Goal: Transaction & Acquisition: Purchase product/service

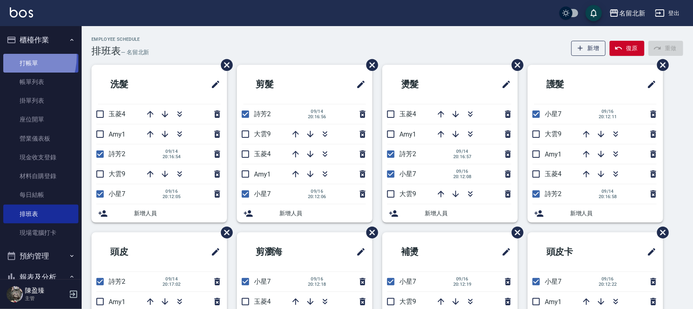
click at [12, 56] on link "打帳單" at bounding box center [40, 63] width 75 height 19
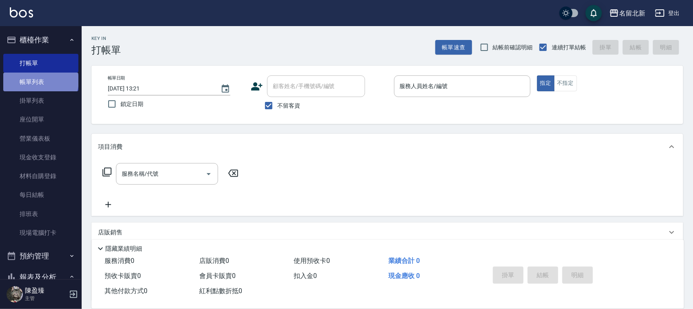
click at [40, 81] on link "帳單列表" at bounding box center [40, 82] width 75 height 19
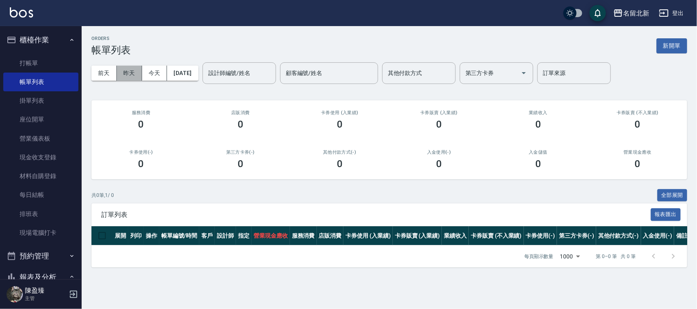
click at [122, 69] on button "昨天" at bounding box center [129, 73] width 25 height 15
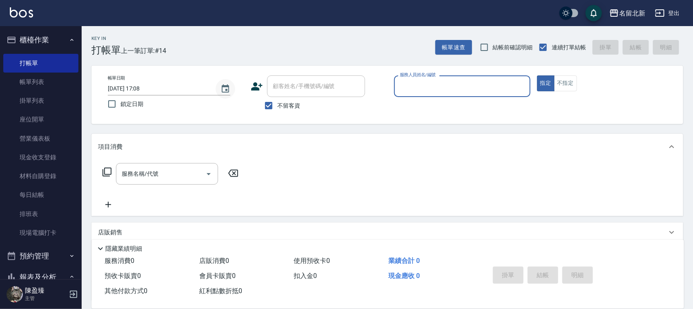
click at [227, 90] on icon "Choose date, selected date is 2025-09-17" at bounding box center [225, 89] width 10 height 10
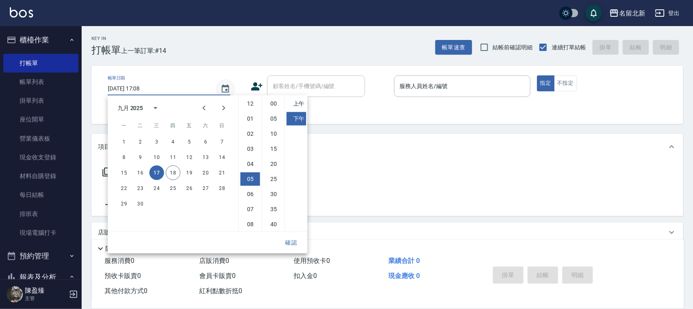
scroll to position [46, 0]
click at [143, 174] on button "16" at bounding box center [140, 173] width 15 height 15
type input "[DATE] 17:08"
click at [296, 245] on button "確認" at bounding box center [291, 243] width 26 height 15
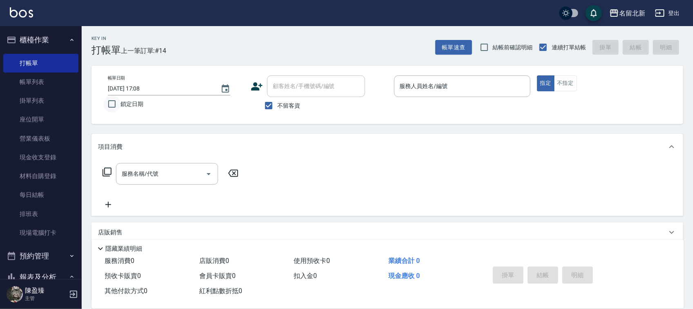
drag, startPoint x: 101, startPoint y: 104, endPoint x: 107, endPoint y: 106, distance: 6.5
click at [104, 105] on div "帳單日期 [DATE] 17:08 鎖定日期 顧客姓名/手機號碼/編號 顧客姓名/手機號碼/編號 不留客資 服務人員姓名/編號 服務人員姓名/編號 指定 不指定" at bounding box center [387, 95] width 572 height 39
click at [113, 100] on input "鎖定日期" at bounding box center [111, 104] width 17 height 17
checkbox input "true"
type input "[DATE] 13:33"
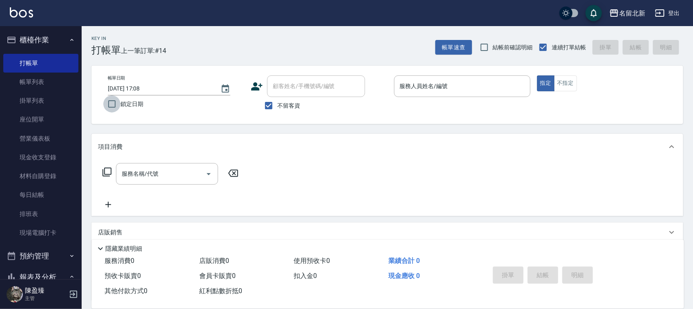
checkbox input "false"
click at [230, 84] on icon "Choose date, selected date is 2025-09-18" at bounding box center [225, 89] width 10 height 10
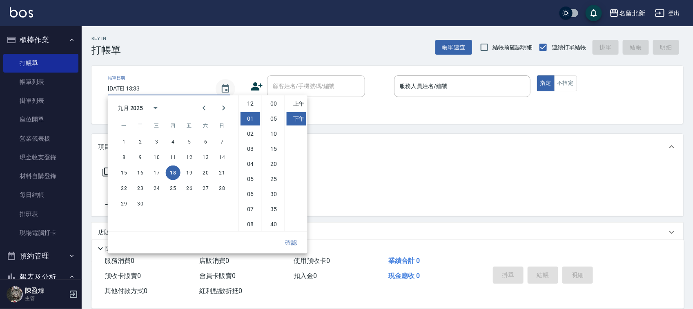
scroll to position [15, 0]
click at [158, 174] on button "17" at bounding box center [156, 173] width 15 height 15
type input "[DATE] 13:33"
click at [295, 243] on button "確認" at bounding box center [291, 243] width 26 height 15
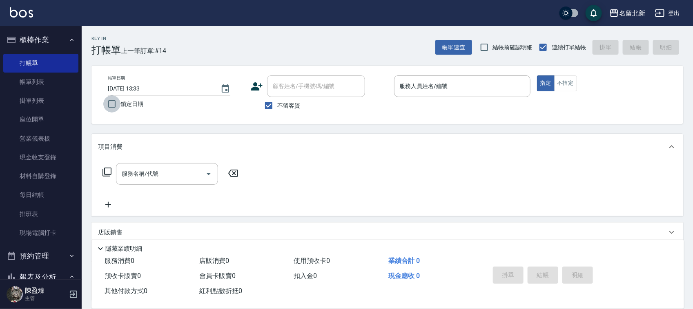
click at [113, 103] on input "鎖定日期" at bounding box center [111, 104] width 17 height 17
checkbox input "true"
click at [226, 84] on icon "Choose date, selected date is 2025-09-18" at bounding box center [225, 89] width 10 height 10
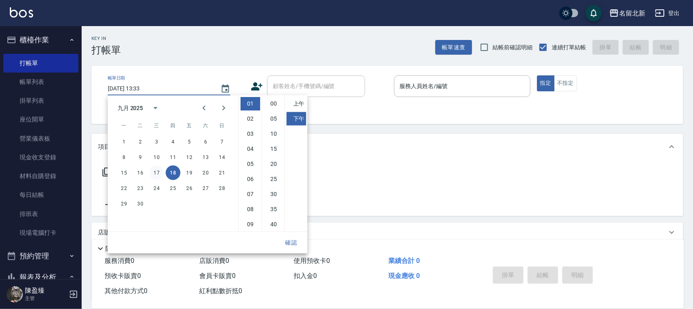
click at [155, 172] on button "17" at bounding box center [156, 173] width 15 height 15
type input "[DATE] 13:33"
click at [288, 239] on button "確認" at bounding box center [291, 243] width 26 height 15
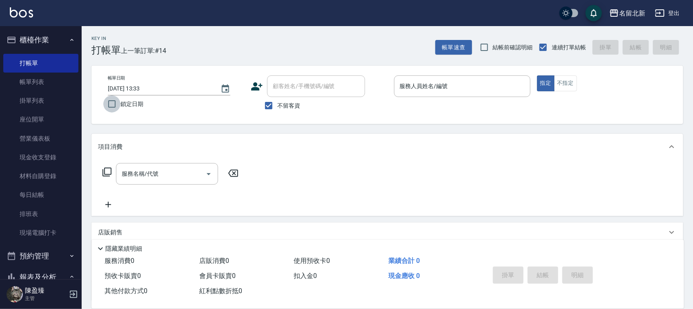
click at [113, 103] on input "鎖定日期" at bounding box center [111, 104] width 17 height 17
checkbox input "true"
click at [489, 84] on input "服務人員姓名/編號" at bounding box center [462, 86] width 129 height 14
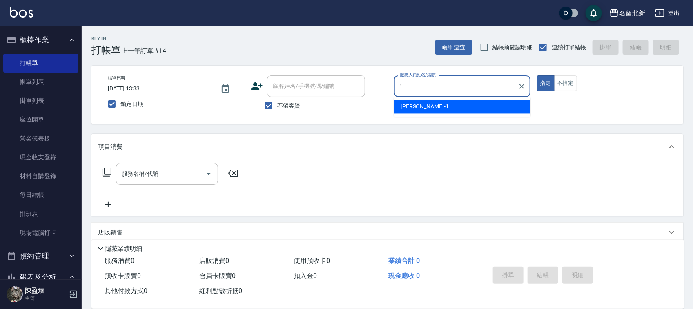
type input "1"
checkbox input "false"
type input "[PERSON_NAME]-1"
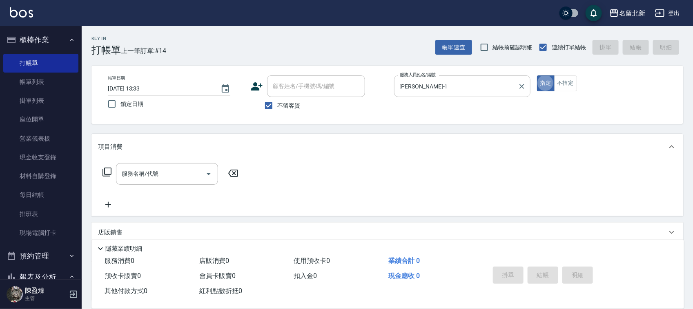
type button "true"
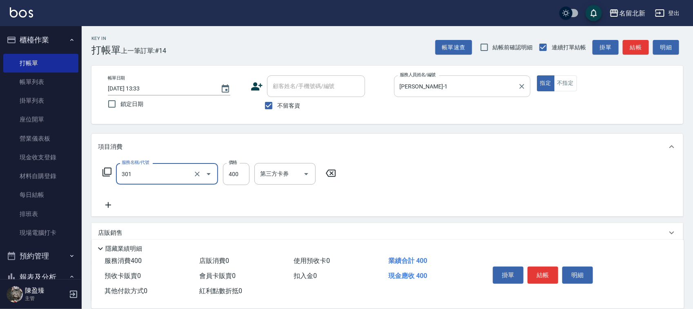
type input "造型剪髮(301)"
type input "360"
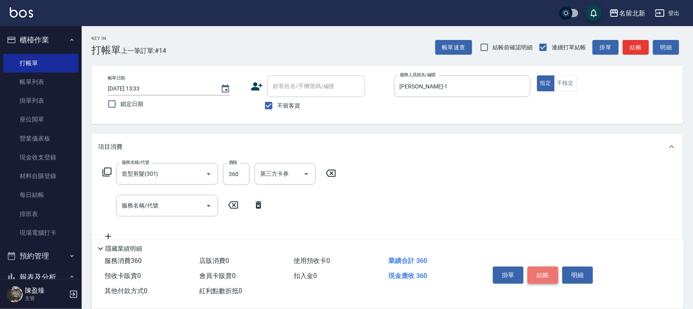
click at [546, 276] on button "結帳" at bounding box center [542, 275] width 31 height 17
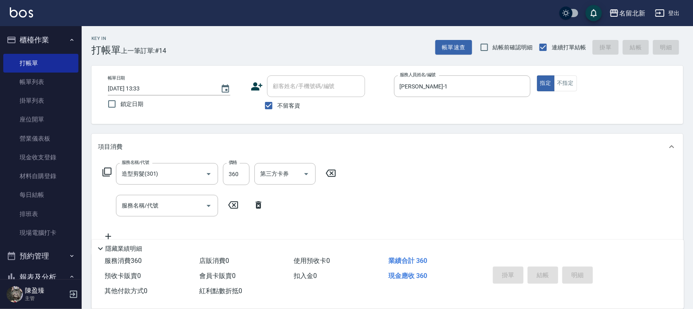
type input "[DATE] 13:33"
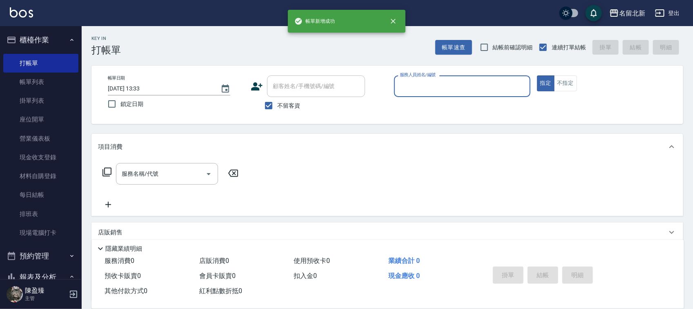
click at [431, 89] on input "服務人員姓名/編號" at bounding box center [462, 86] width 129 height 14
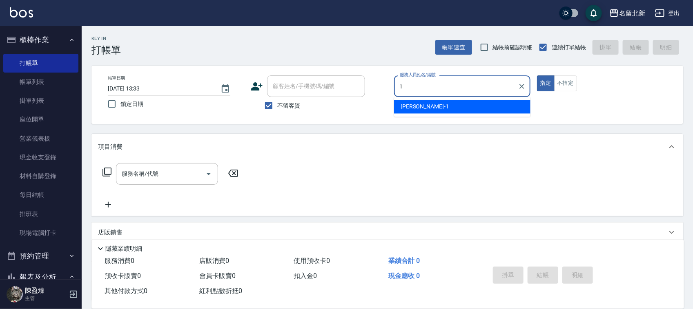
type input "[PERSON_NAME]-1"
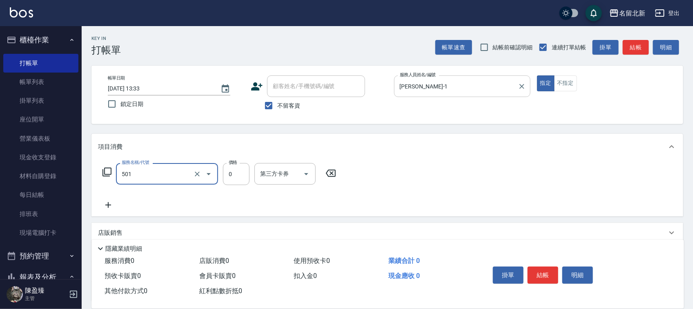
type input "染髮(501)"
type input "1870"
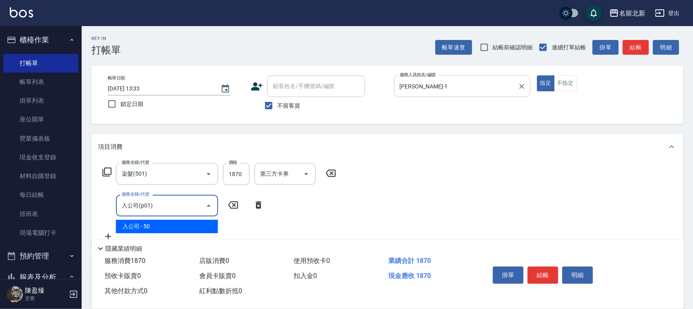
type input "入公司(p01)"
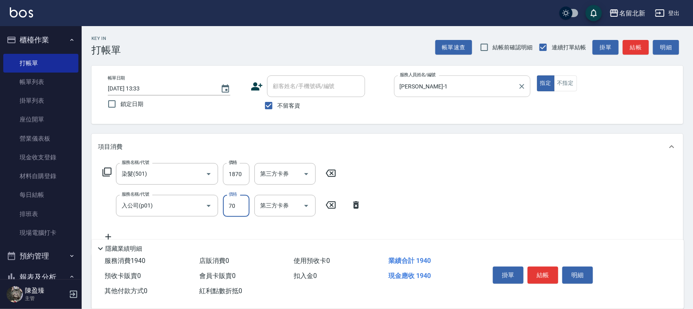
type input "70"
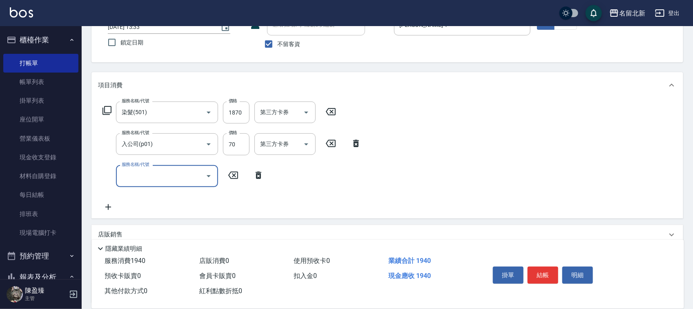
scroll to position [133, 0]
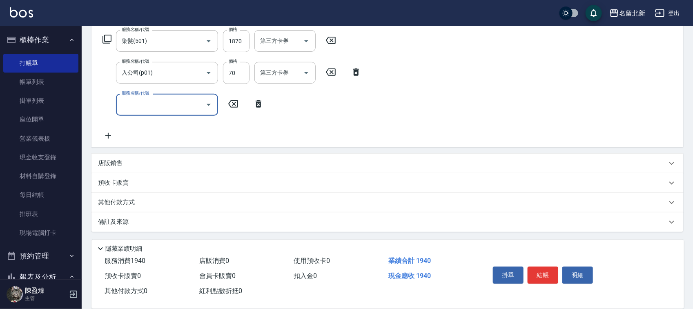
click at [129, 202] on p "其他付款方式" at bounding box center [118, 202] width 41 height 9
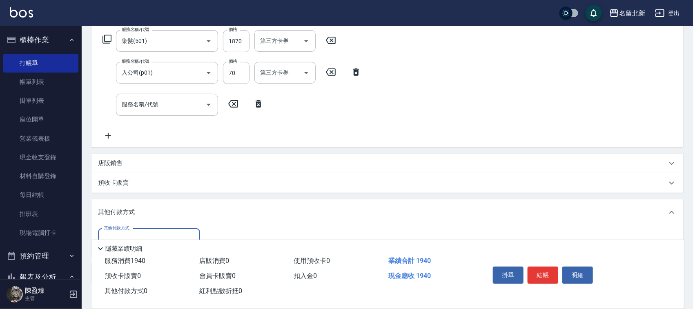
scroll to position [184, 0]
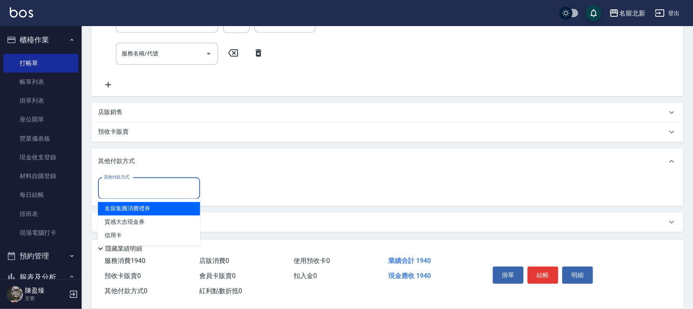
click at [127, 180] on div "其他付款方式" at bounding box center [149, 189] width 102 height 22
drag, startPoint x: 119, startPoint y: 192, endPoint x: 105, endPoint y: 204, distance: 18.8
click at [118, 193] on input "其他付款方式" at bounding box center [149, 189] width 95 height 14
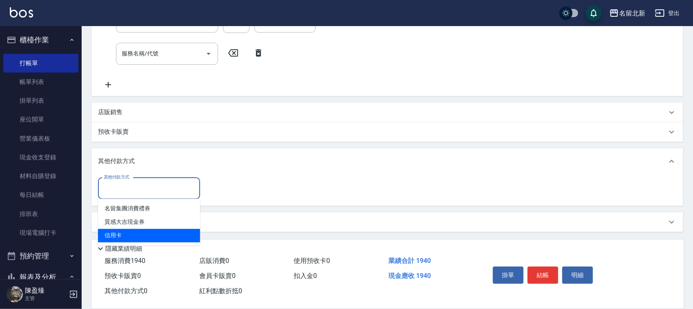
drag, startPoint x: 115, startPoint y: 233, endPoint x: 156, endPoint y: 234, distance: 41.6
click at [116, 233] on span "信用卡" at bounding box center [149, 235] width 102 height 13
type input "信用卡"
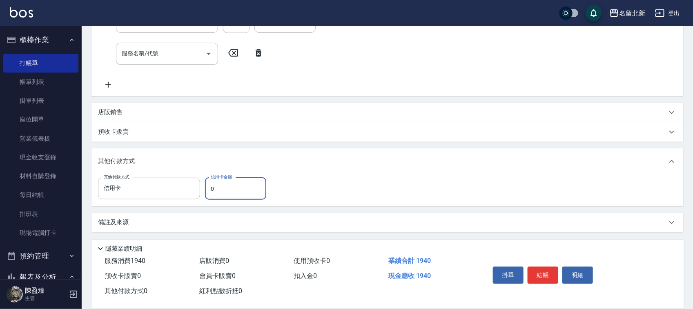
click at [202, 186] on div "其他付款方式 信用卡 其他付款方式 信用卡金額 0 信用卡金額" at bounding box center [184, 189] width 173 height 22
type input "1940"
click at [546, 272] on button "結帳" at bounding box center [542, 275] width 31 height 17
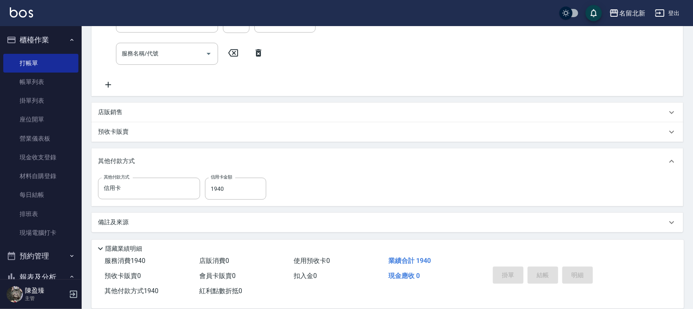
type input "[DATE] 13:34"
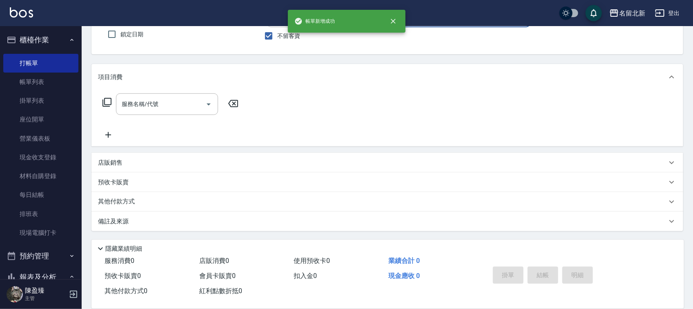
scroll to position [0, 0]
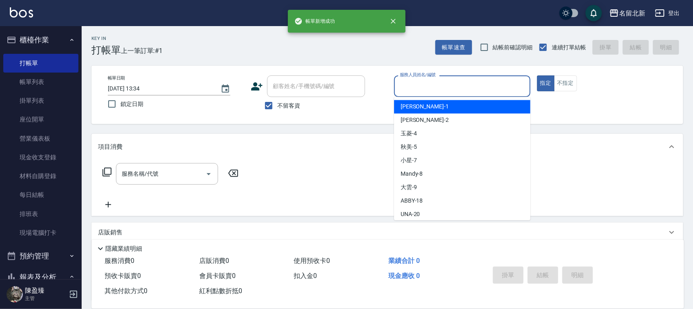
click at [429, 89] on input "服務人員姓名/編號" at bounding box center [462, 86] width 129 height 14
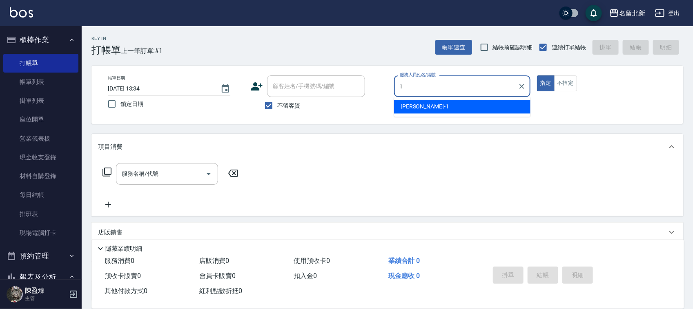
type input "[PERSON_NAME]-1"
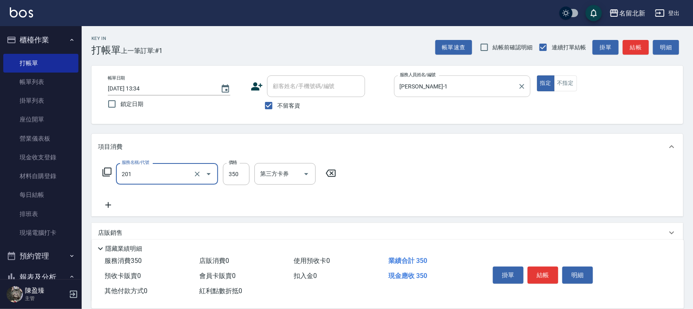
type input "一般洗髮(201)"
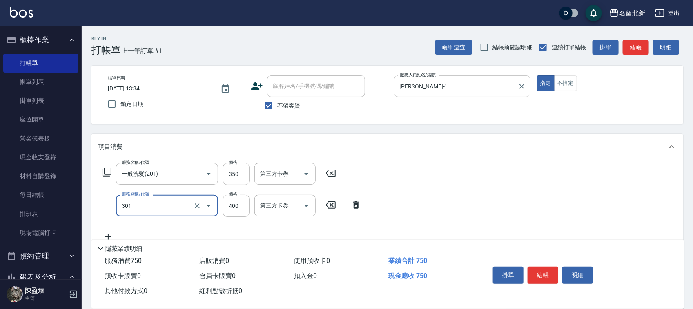
type input "造型剪髮(301)"
type input "380"
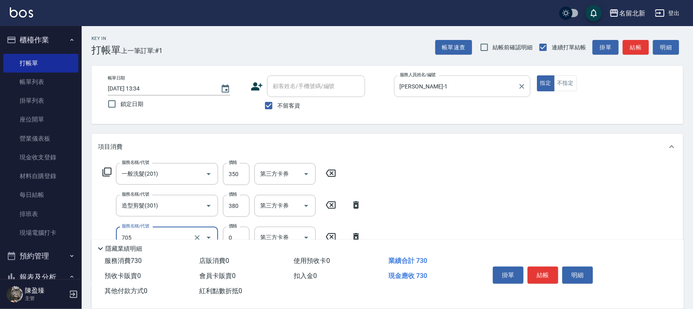
type input "互助50(705)"
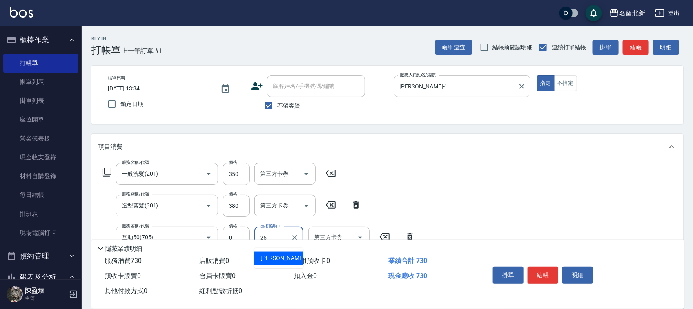
type input "禎禎-25"
click at [572, 82] on button "不指定" at bounding box center [565, 84] width 23 height 16
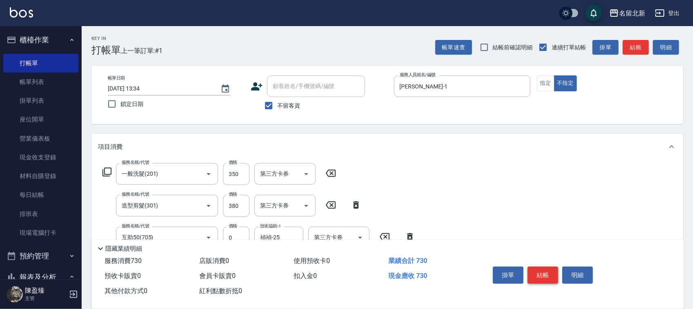
click at [546, 268] on button "結帳" at bounding box center [542, 275] width 31 height 17
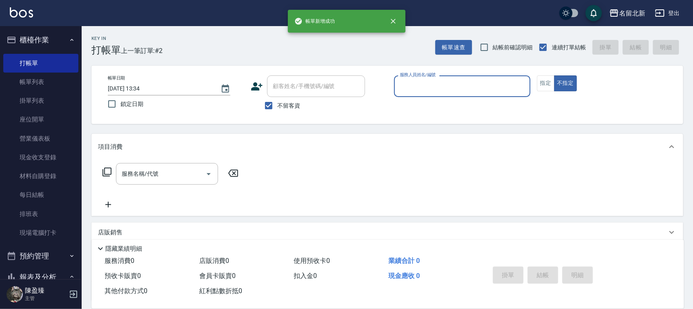
click at [451, 91] on input "服務人員姓名/編號" at bounding box center [462, 86] width 129 height 14
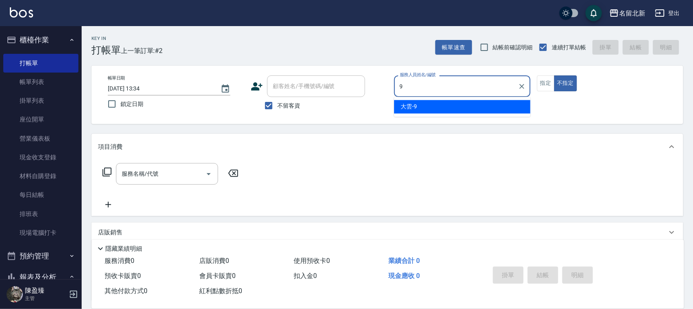
type input "大雲-9"
type button "false"
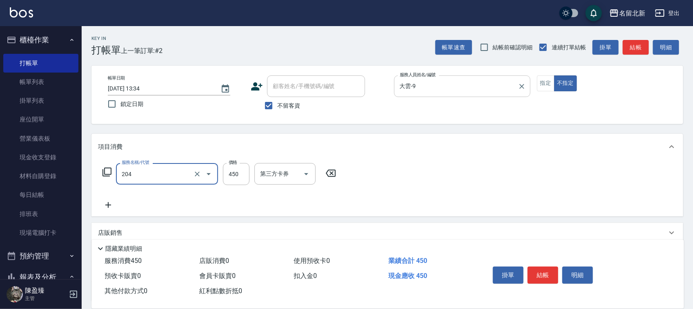
type input "髮質調理洗髮(204)"
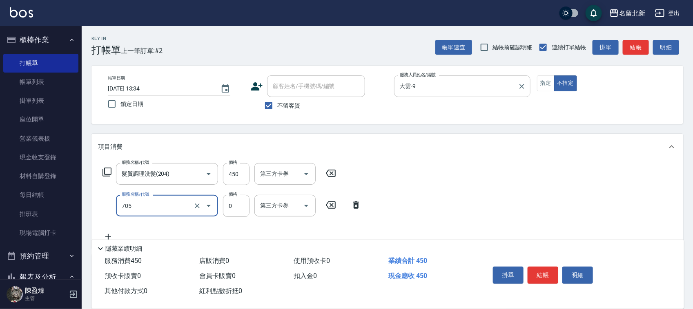
type input "互助50(705)"
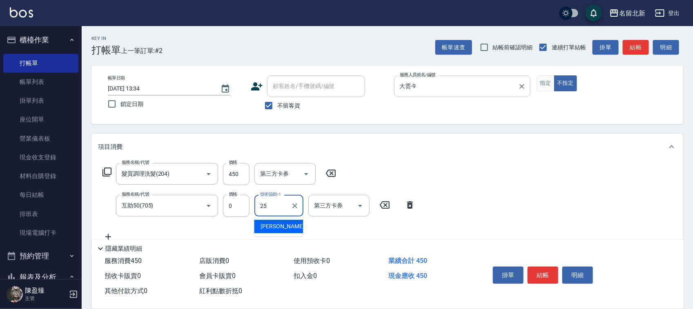
type input "禎禎-25"
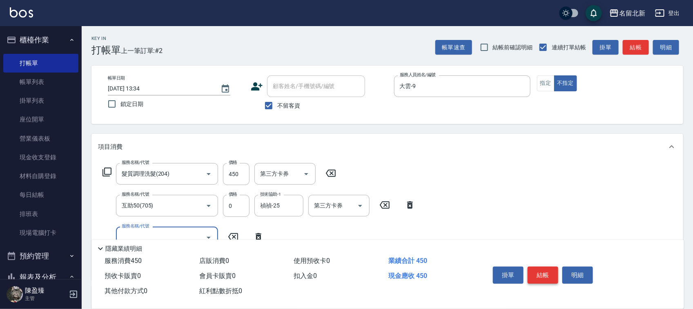
click at [543, 270] on button "結帳" at bounding box center [542, 275] width 31 height 17
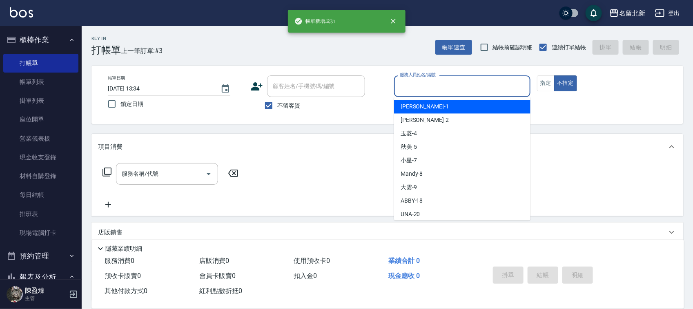
click at [443, 83] on input "服務人員姓名/編號" at bounding box center [462, 86] width 129 height 14
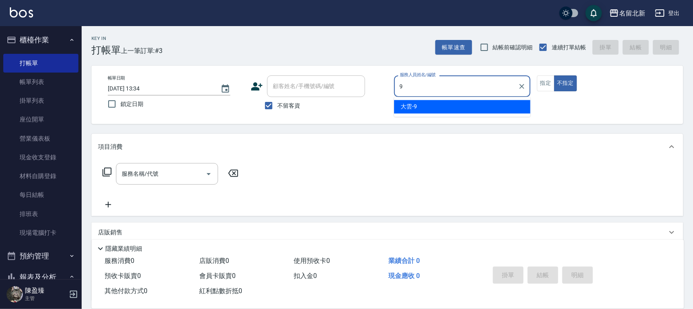
type input "大雲-9"
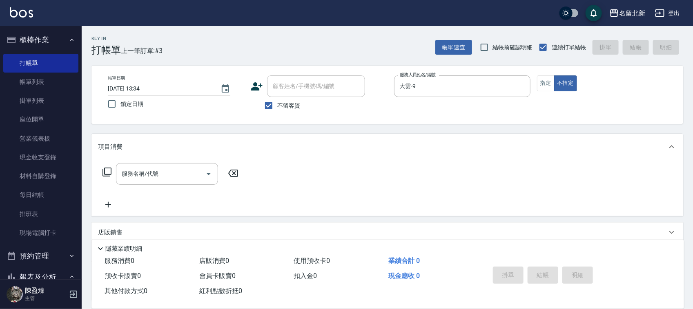
click at [107, 169] on icon at bounding box center [107, 172] width 10 height 10
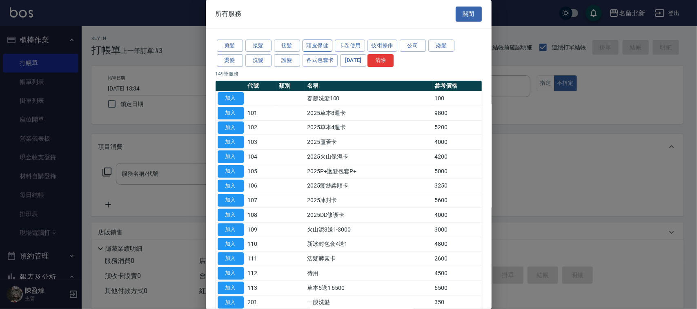
click at [324, 47] on button "頭皮保健" at bounding box center [317, 46] width 30 height 13
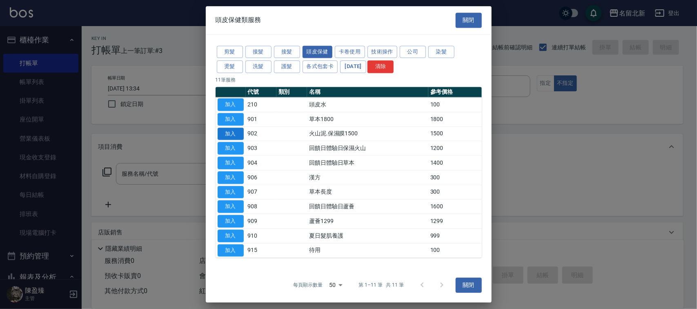
click at [229, 136] on button "加入" at bounding box center [231, 134] width 26 height 13
type input "火山泥.保濕膜1500(902)"
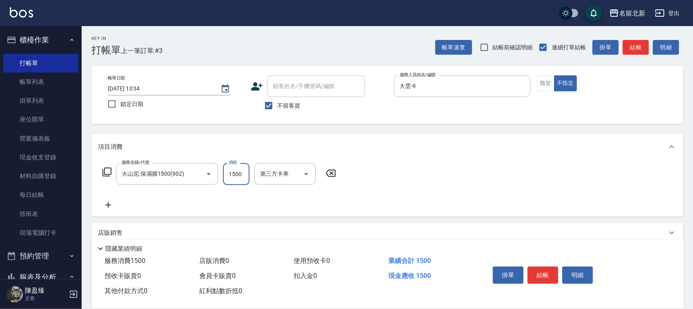
click at [238, 170] on input "1500" at bounding box center [236, 174] width 27 height 22
type input "1050"
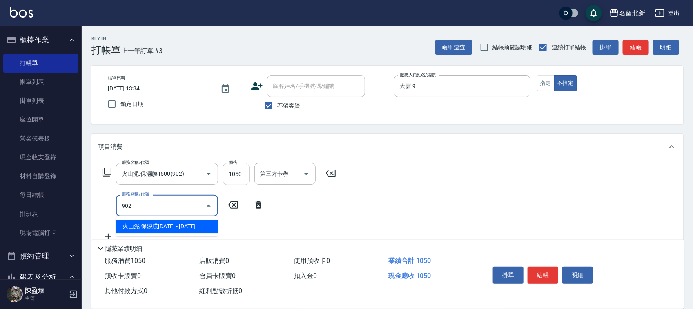
type input "火山泥.保濕膜1500(902)"
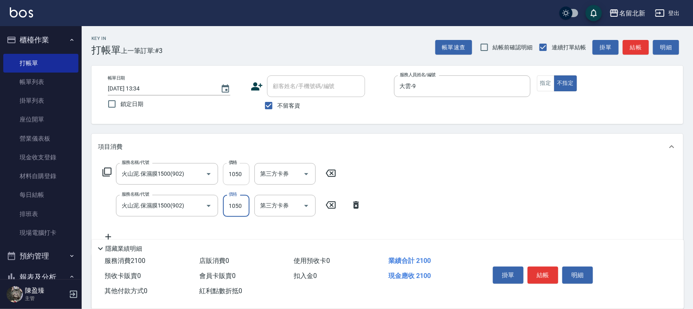
type input "1050"
type input "火山泥.保濕膜1500(902)"
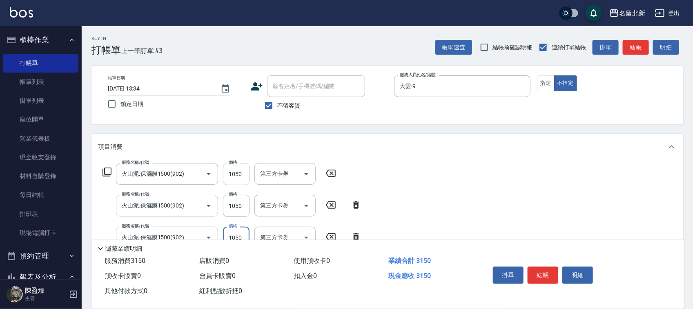
type input "1050"
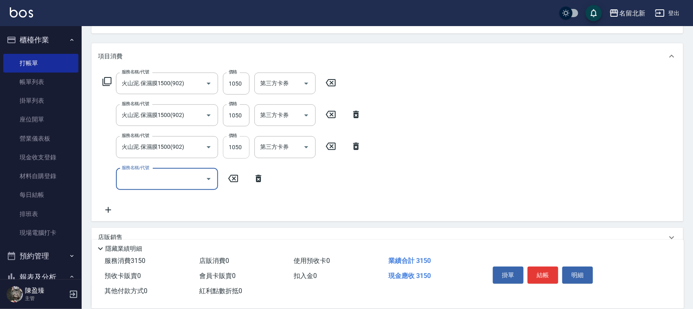
scroll to position [102, 0]
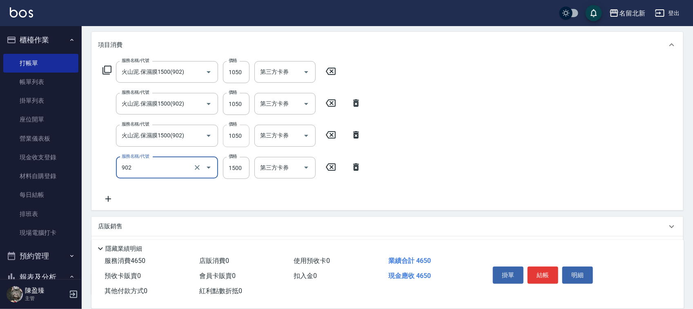
type input "火山泥.保濕膜1500(902)"
type input "1050"
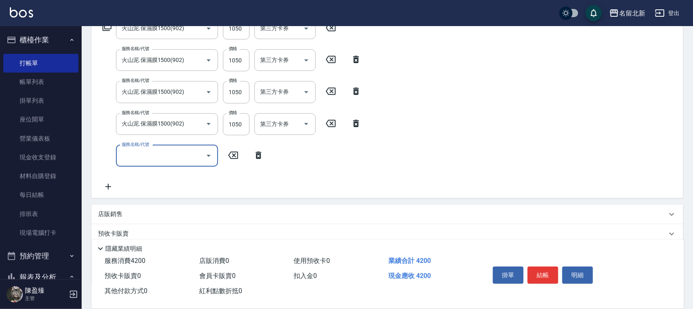
scroll to position [197, 0]
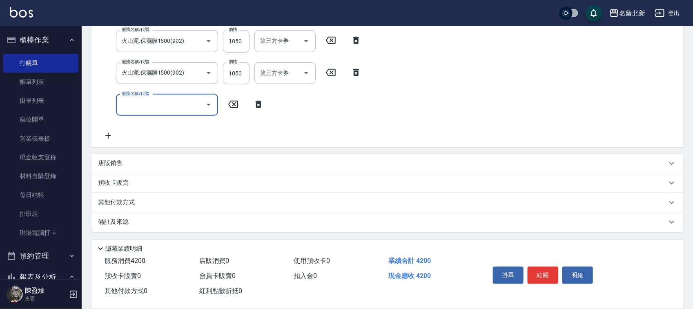
click at [127, 202] on p "其他付款方式" at bounding box center [118, 202] width 41 height 9
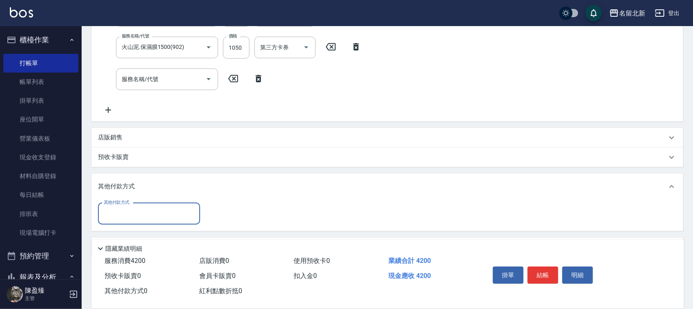
scroll to position [0, 0]
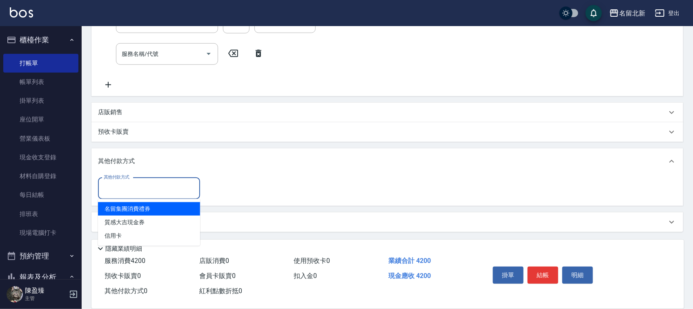
drag, startPoint x: 130, startPoint y: 185, endPoint x: 118, endPoint y: 242, distance: 58.4
click at [129, 185] on input "其他付款方式" at bounding box center [149, 189] width 95 height 14
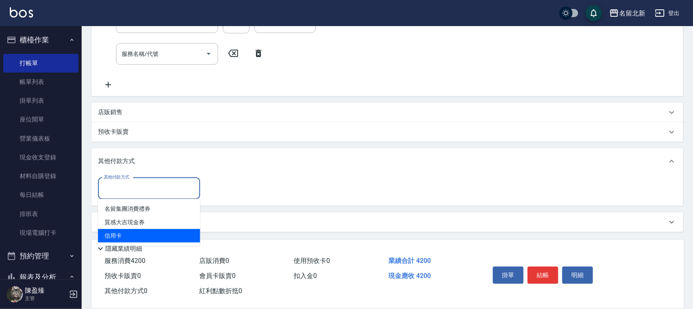
drag, startPoint x: 117, startPoint y: 235, endPoint x: 156, endPoint y: 231, distance: 39.0
click at [118, 234] on span "信用卡" at bounding box center [149, 235] width 102 height 13
type input "信用卡"
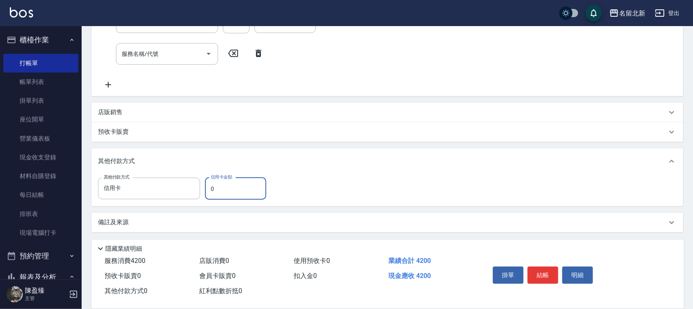
click at [205, 194] on input "0" at bounding box center [235, 189] width 61 height 22
type input "4200"
click at [539, 269] on button "結帳" at bounding box center [542, 275] width 31 height 17
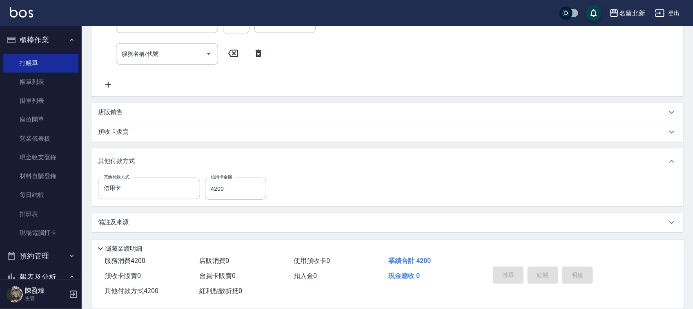
type input "[DATE] 13:35"
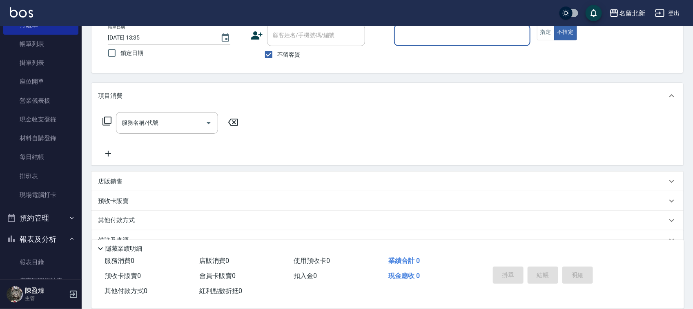
scroll to position [102, 0]
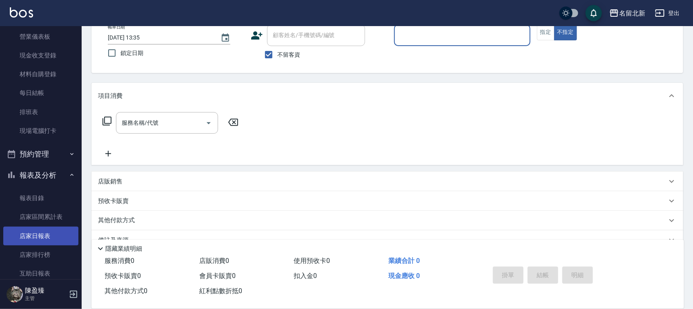
click at [44, 235] on link "店家日報表" at bounding box center [40, 236] width 75 height 19
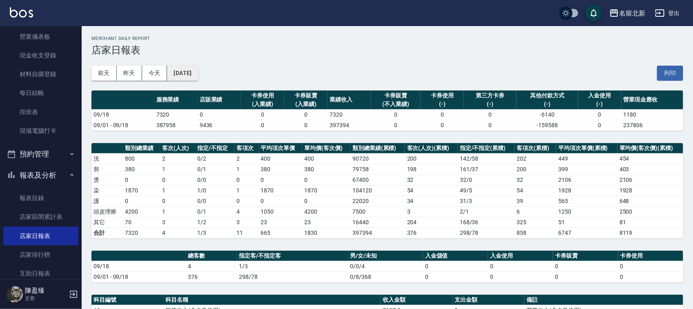
click at [188, 73] on button "[DATE]" at bounding box center [182, 73] width 31 height 15
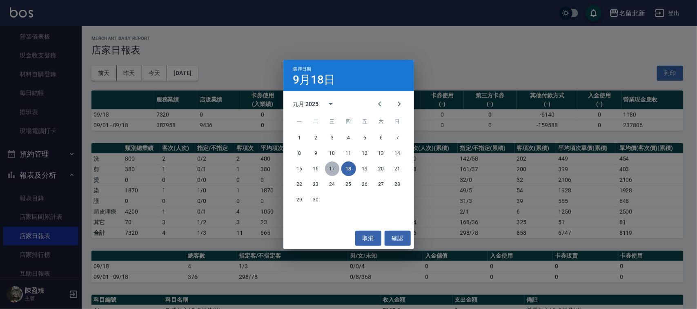
click at [333, 168] on button "17" at bounding box center [332, 169] width 15 height 15
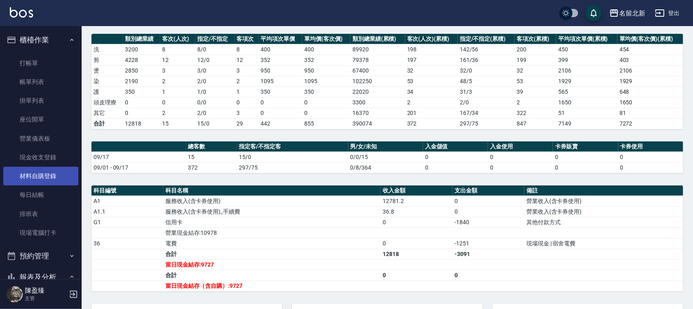
scroll to position [51, 0]
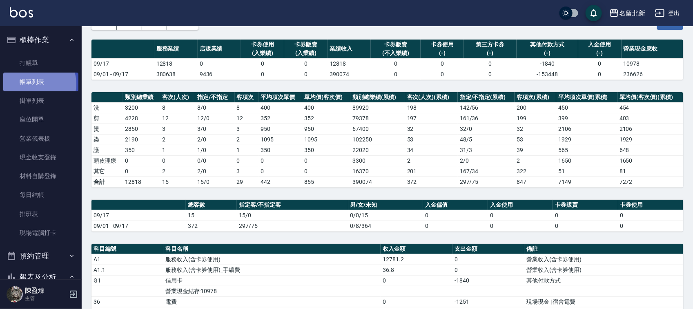
click at [37, 84] on link "帳單列表" at bounding box center [40, 82] width 75 height 19
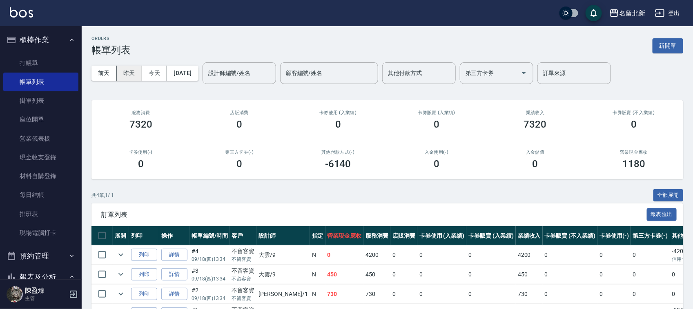
click at [135, 78] on button "昨天" at bounding box center [129, 73] width 25 height 15
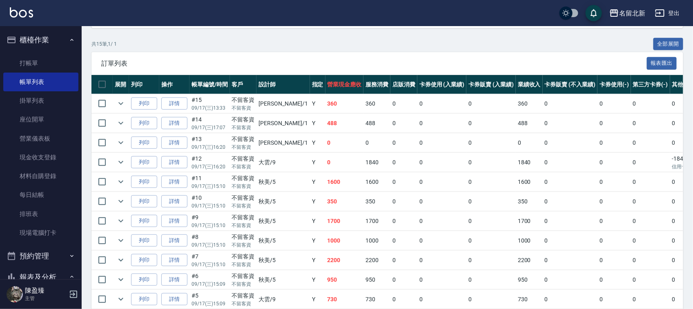
scroll to position [153, 0]
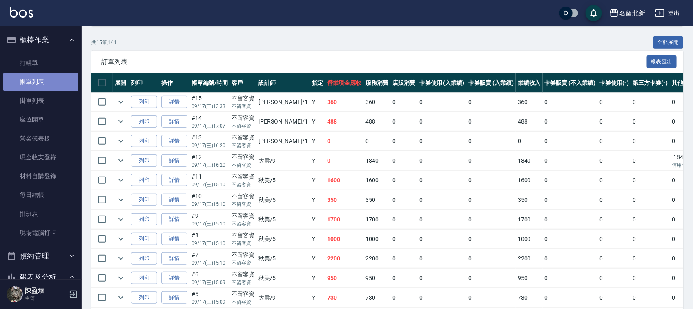
click at [43, 82] on link "帳單列表" at bounding box center [40, 82] width 75 height 19
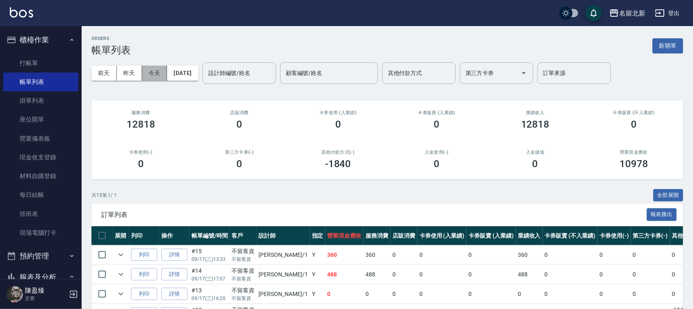
click at [155, 72] on button "今天" at bounding box center [154, 73] width 25 height 15
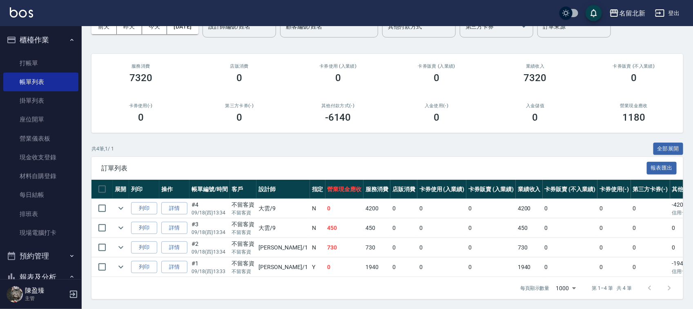
scroll to position [54, 0]
click at [181, 202] on link "詳情" at bounding box center [174, 208] width 26 height 13
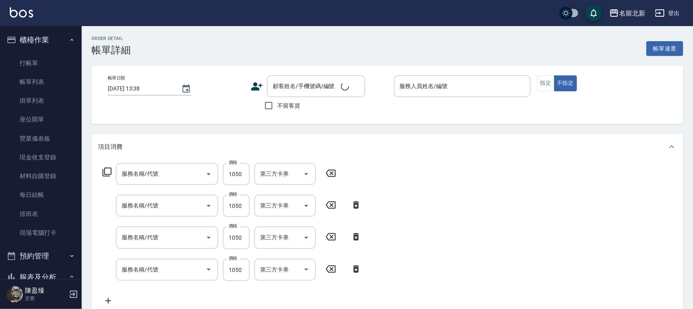
type input "[DATE] 13:34"
checkbox input "true"
type input "大雲-9"
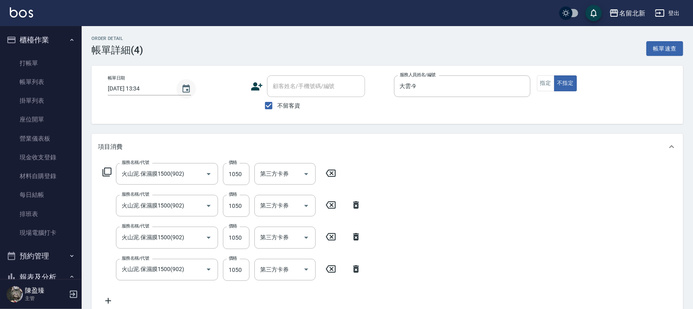
type input "火山泥.保濕膜1500(902)"
click at [189, 90] on icon "Choose date, selected date is 2025-09-18" at bounding box center [185, 88] width 7 height 8
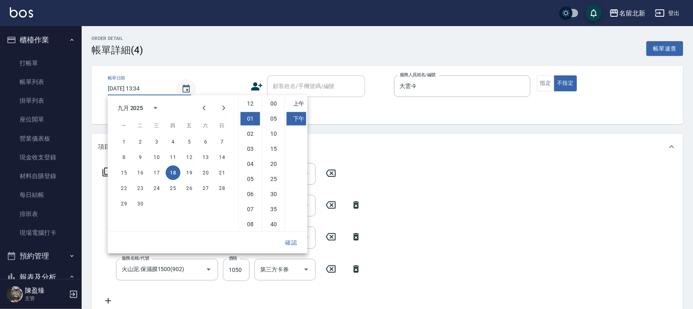
scroll to position [15, 0]
click at [155, 167] on button "17" at bounding box center [156, 173] width 15 height 15
type input "[DATE] 13:34"
click at [286, 235] on div "確認" at bounding box center [208, 243] width 200 height 22
click at [296, 245] on button "確認" at bounding box center [291, 243] width 26 height 15
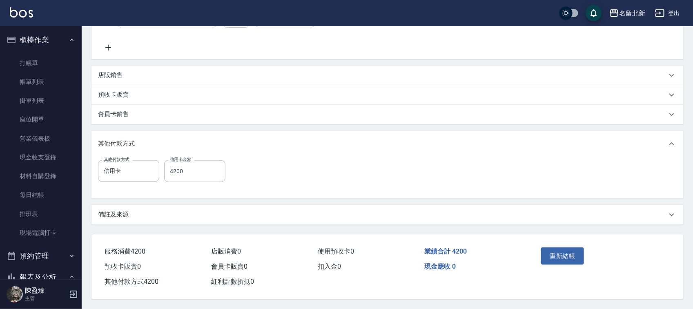
scroll to position [256, 0]
click at [554, 255] on button "重新結帳" at bounding box center [562, 256] width 43 height 17
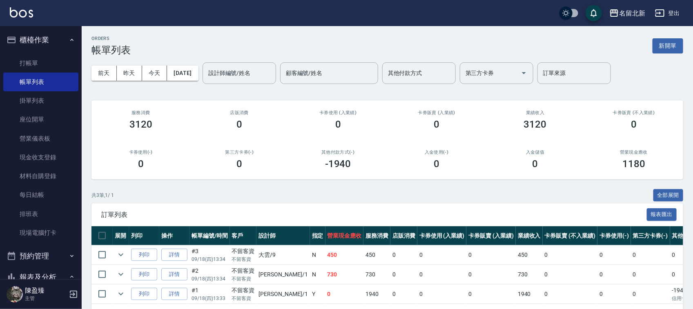
scroll to position [35, 0]
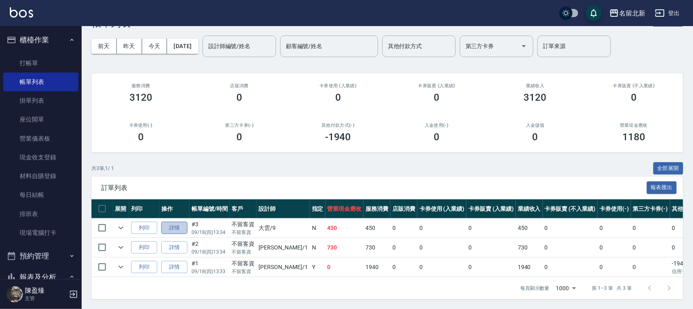
click at [182, 222] on link "詳情" at bounding box center [174, 228] width 26 height 13
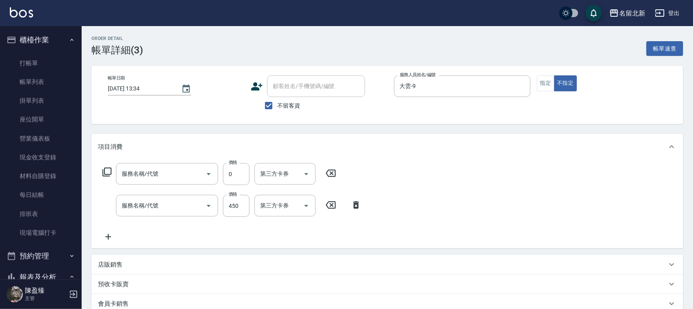
type input "[DATE] 13:34"
checkbox input "true"
type input "大雲-9"
type input "互助50(705)"
type input "髮質調理洗髮(204)"
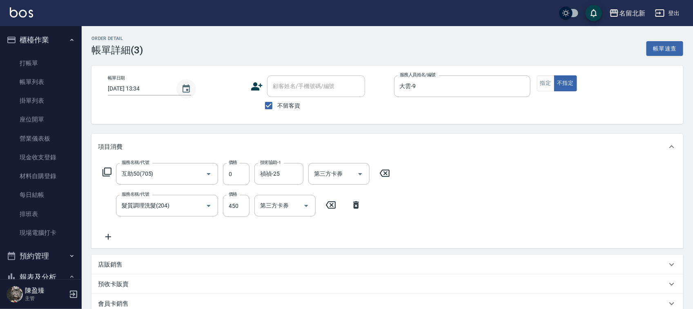
click at [187, 86] on icon "Choose date, selected date is 2025-09-18" at bounding box center [185, 88] width 7 height 8
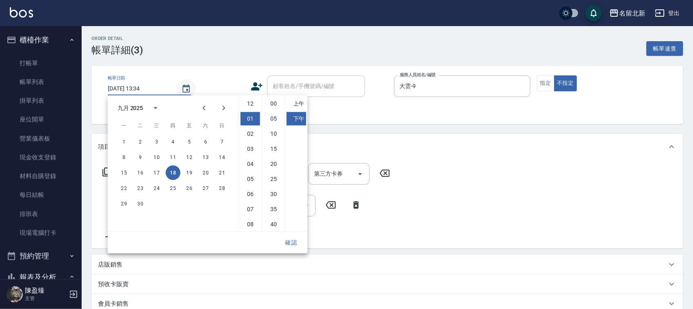
scroll to position [15, 0]
click at [158, 169] on button "17" at bounding box center [156, 173] width 15 height 15
type input "[DATE] 13:34"
click at [305, 245] on div "確認" at bounding box center [208, 243] width 200 height 22
click at [294, 242] on button "確認" at bounding box center [291, 243] width 26 height 15
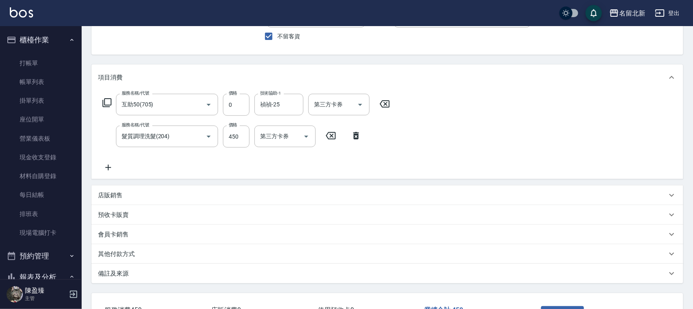
scroll to position [131, 0]
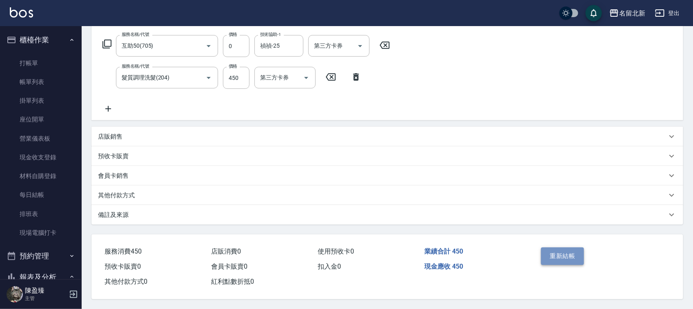
click at [545, 253] on button "重新結帳" at bounding box center [562, 256] width 43 height 17
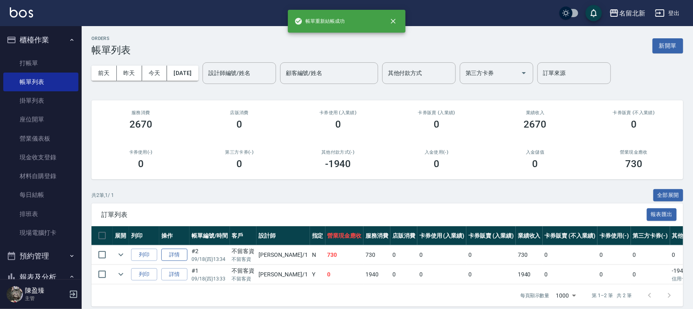
click at [182, 256] on link "詳情" at bounding box center [174, 255] width 26 height 13
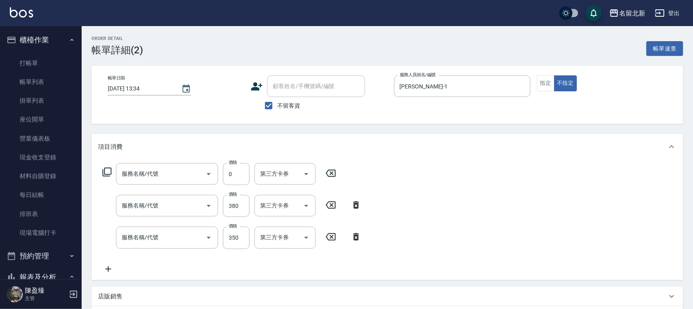
type input "[DATE] 13:34"
checkbox input "true"
type input "[PERSON_NAME]-1"
type input "互助50(705)"
type input "造型剪髮(301)"
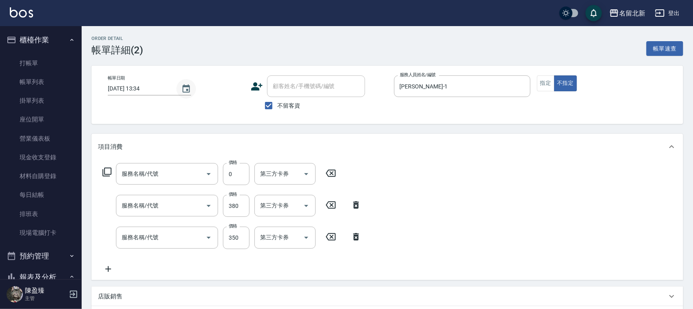
type input "一般洗髮(201)"
click at [187, 89] on icon "Choose date, selected date is 2025-09-18" at bounding box center [185, 88] width 7 height 8
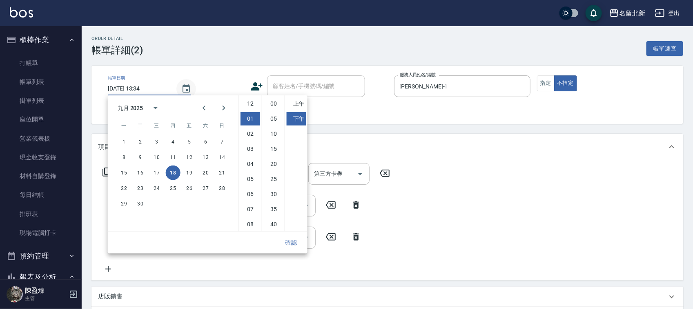
scroll to position [15, 0]
click at [157, 172] on button "17" at bounding box center [156, 173] width 15 height 15
type input "[DATE] 13:34"
click at [294, 241] on button "確認" at bounding box center [291, 243] width 26 height 15
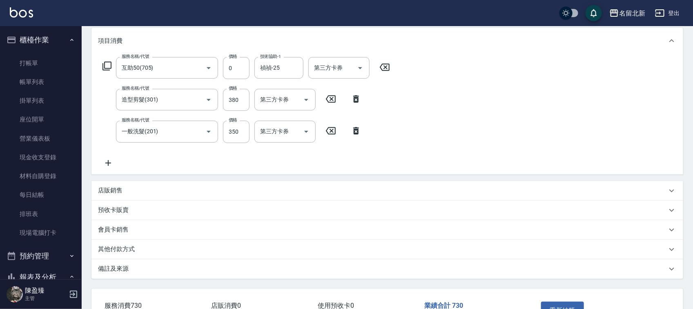
scroll to position [163, 0]
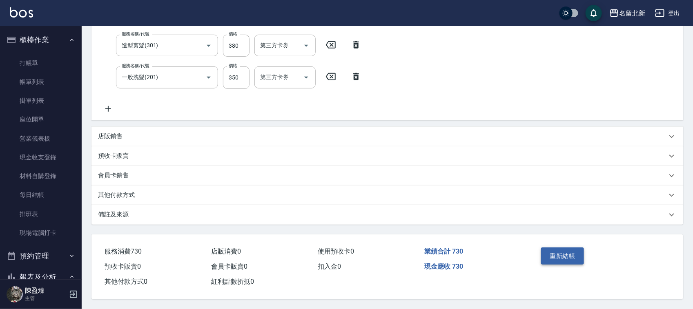
click at [576, 250] on button "重新結帳" at bounding box center [562, 256] width 43 height 17
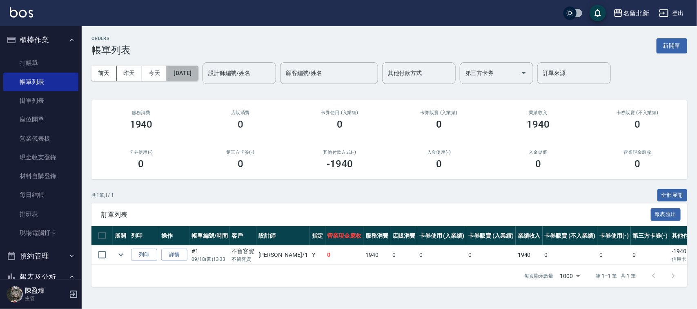
click at [193, 78] on button "[DATE]" at bounding box center [182, 73] width 31 height 15
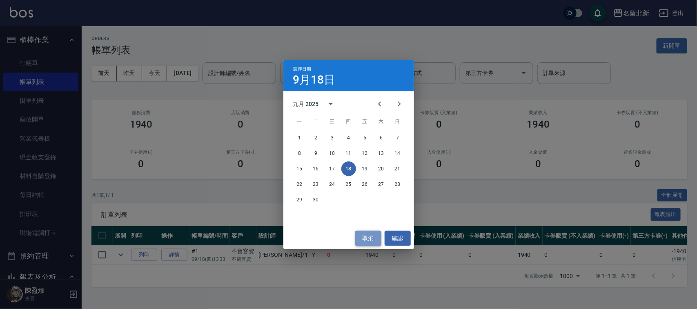
drag, startPoint x: 365, startPoint y: 239, endPoint x: 229, endPoint y: 232, distance: 136.1
click at [362, 239] on button "取消" at bounding box center [368, 238] width 26 height 15
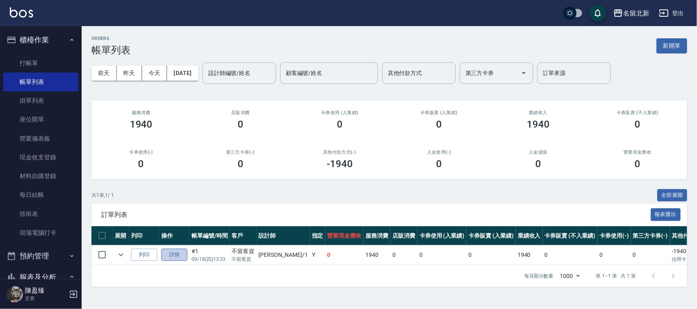
click at [182, 256] on link "詳情" at bounding box center [174, 255] width 26 height 13
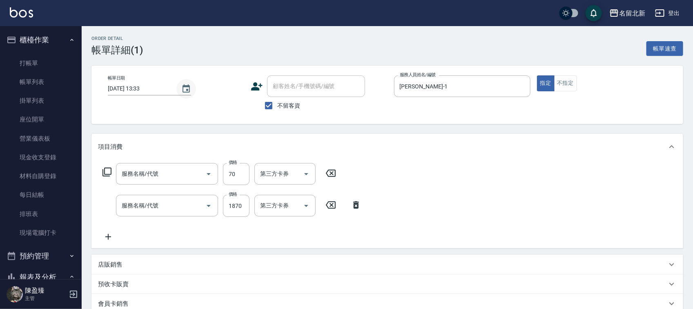
type input "[DATE] 13:33"
checkbox input "true"
type input "[PERSON_NAME]-1"
type input "入公司(p01)"
type input "染髮(501)"
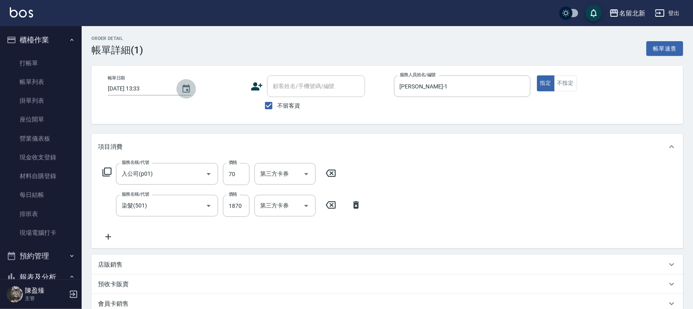
click at [186, 91] on icon "Choose date, selected date is 2025-09-18" at bounding box center [186, 89] width 10 height 10
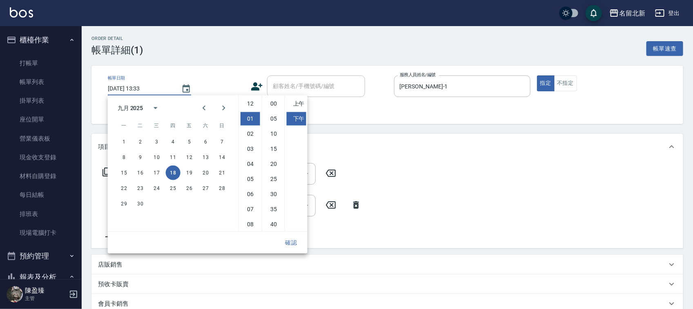
scroll to position [15, 0]
click at [153, 173] on button "17" at bounding box center [156, 173] width 15 height 15
type input "[DATE] 13:33"
click at [292, 245] on button "確認" at bounding box center [291, 243] width 26 height 15
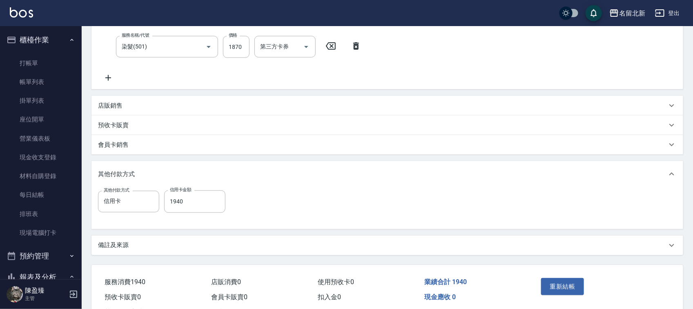
scroll to position [192, 0]
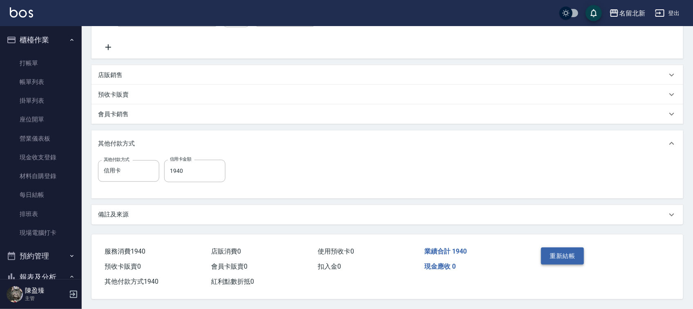
click at [554, 256] on button "重新結帳" at bounding box center [562, 256] width 43 height 17
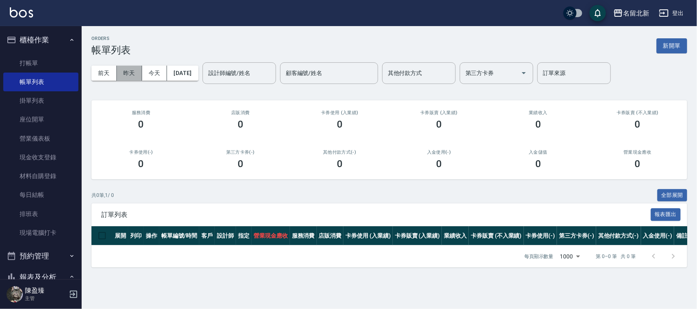
click at [137, 73] on button "昨天" at bounding box center [129, 73] width 25 height 15
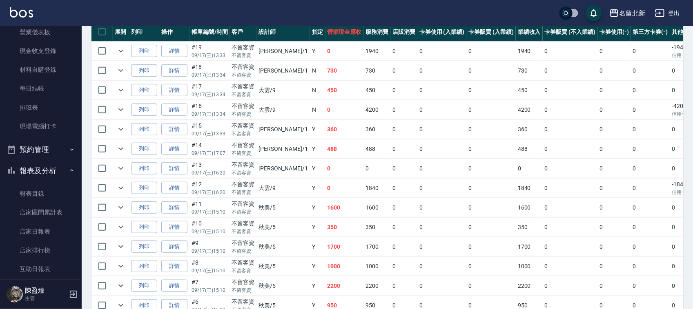
scroll to position [102, 0]
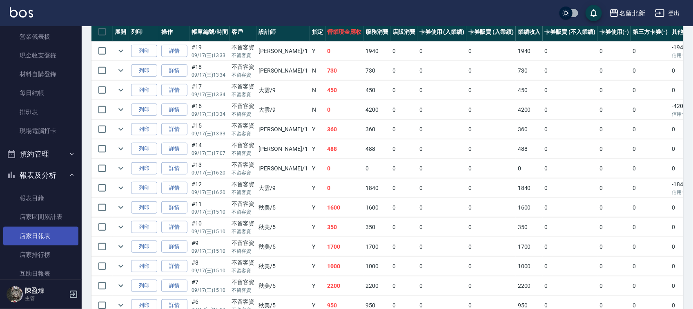
click at [46, 238] on link "店家日報表" at bounding box center [40, 236] width 75 height 19
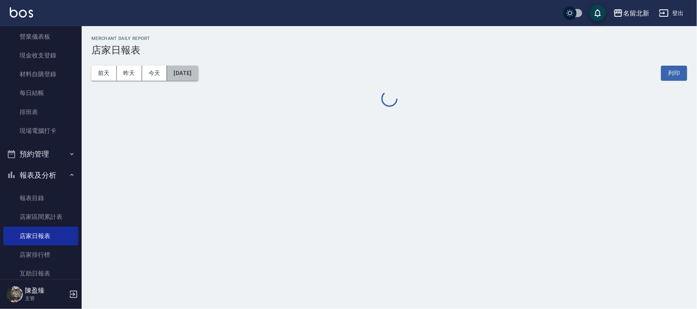
click at [186, 74] on button "[DATE]" at bounding box center [182, 73] width 31 height 15
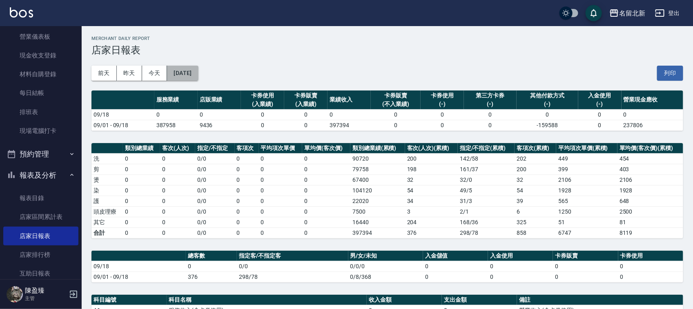
click at [198, 69] on button "[DATE]" at bounding box center [182, 73] width 31 height 15
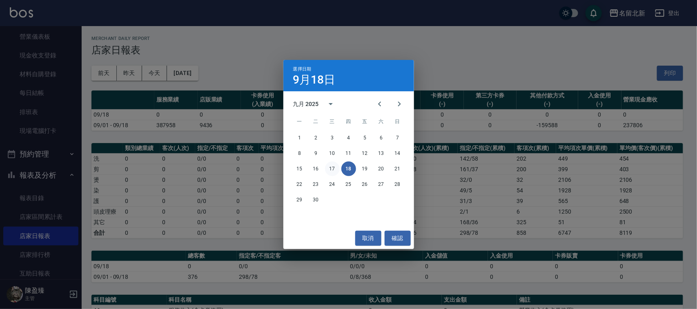
click at [335, 169] on button "17" at bounding box center [332, 169] width 15 height 15
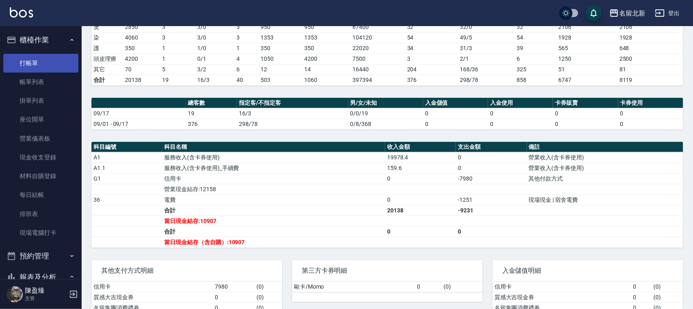
click at [29, 68] on link "打帳單" at bounding box center [40, 63] width 75 height 19
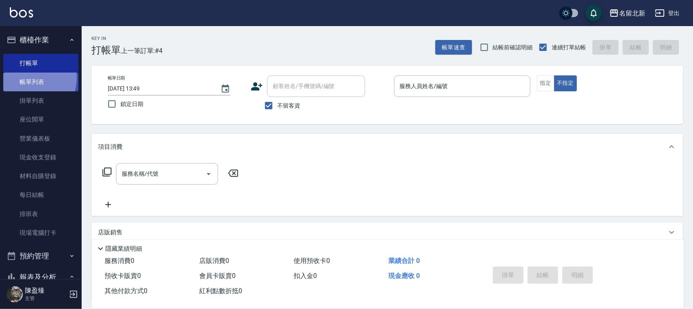
click at [24, 78] on link "帳單列表" at bounding box center [40, 82] width 75 height 19
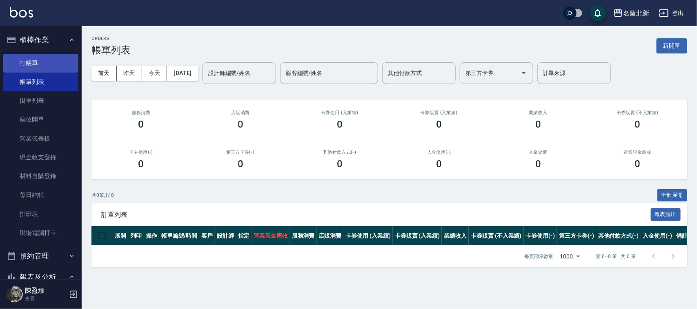
click at [26, 63] on link "打帳單" at bounding box center [40, 63] width 75 height 19
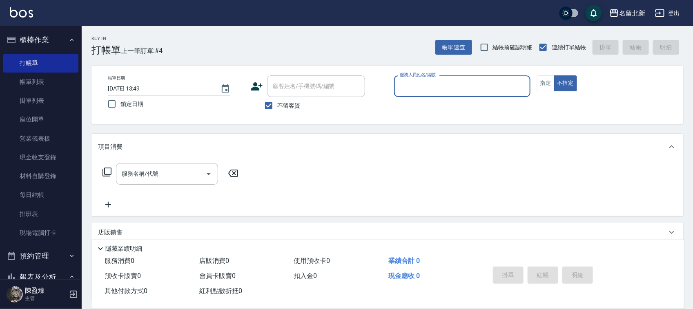
drag, startPoint x: 154, startPoint y: 47, endPoint x: 160, endPoint y: 45, distance: 6.3
click at [154, 47] on span "上一筆訂單:#4" at bounding box center [142, 51] width 42 height 10
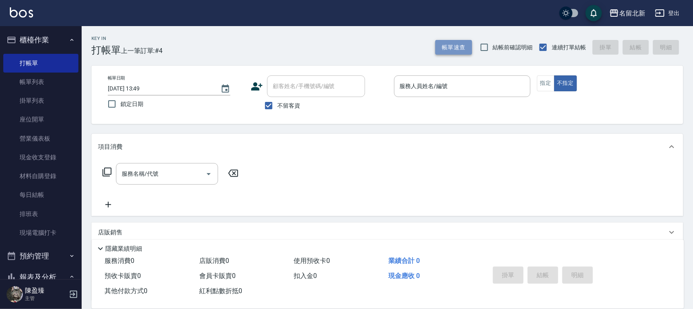
click at [447, 44] on button "帳單速查" at bounding box center [453, 47] width 37 height 15
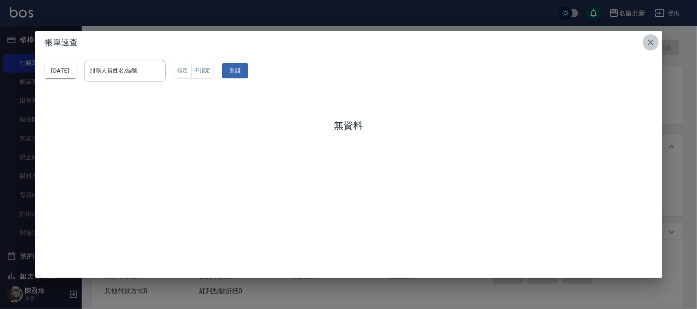
click at [651, 40] on icon "button" at bounding box center [651, 43] width 10 height 10
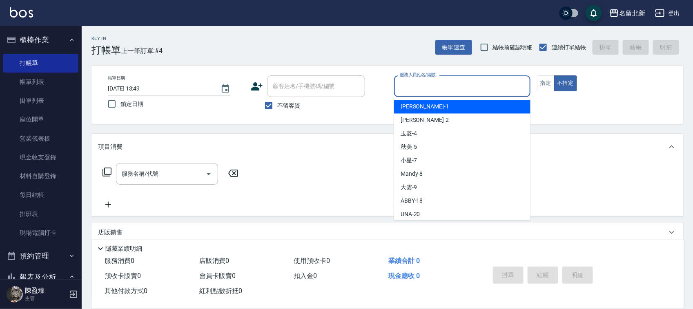
click at [449, 87] on input "服務人員姓名/編號" at bounding box center [462, 86] width 129 height 14
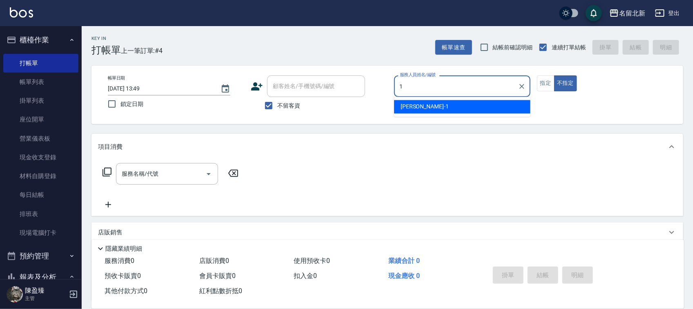
type input "[PERSON_NAME]-1"
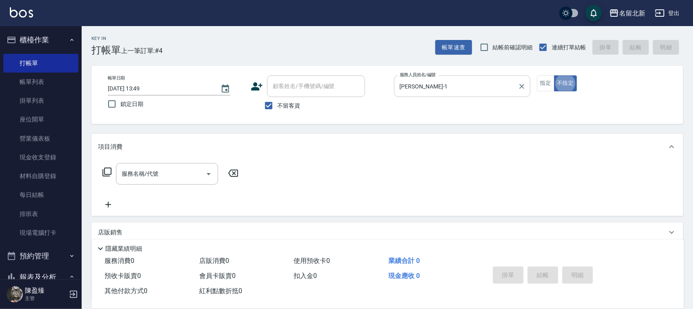
type button "false"
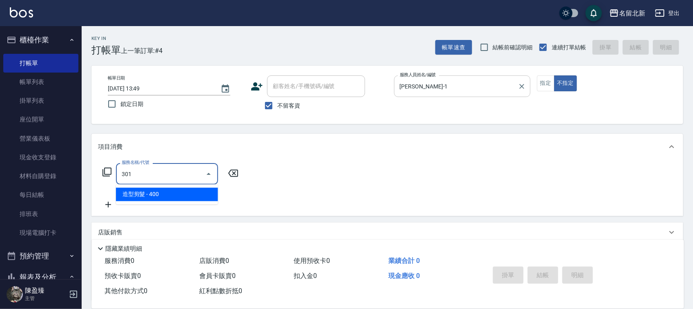
type input "造型剪髮(301)"
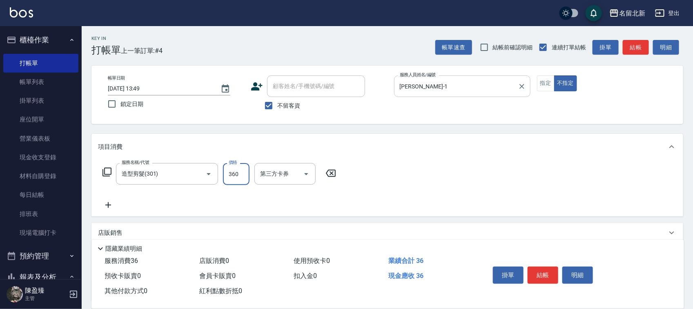
type input "360"
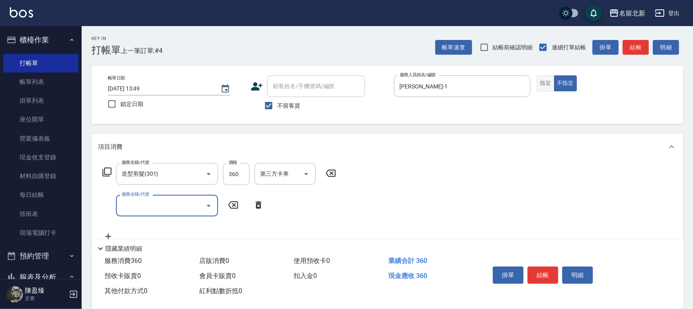
click at [544, 81] on button "指定" at bounding box center [546, 84] width 18 height 16
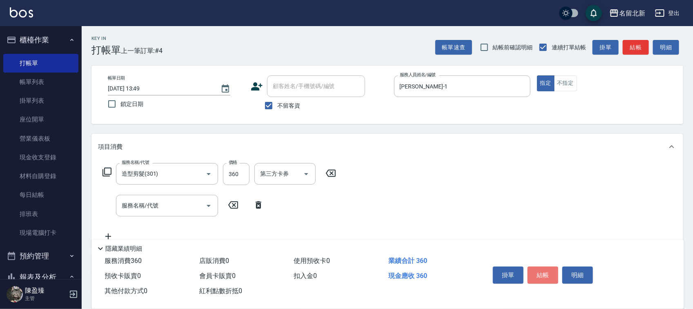
click at [545, 272] on button "結帳" at bounding box center [542, 275] width 31 height 17
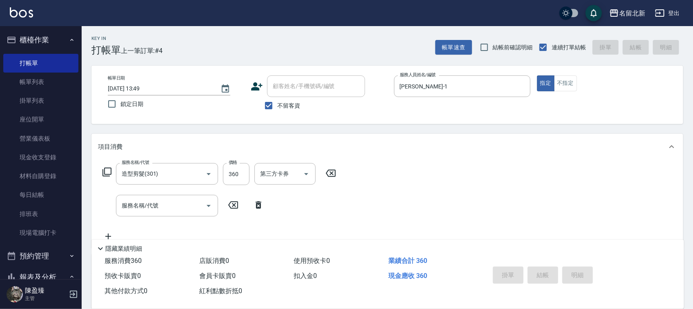
type input "[DATE] 13:50"
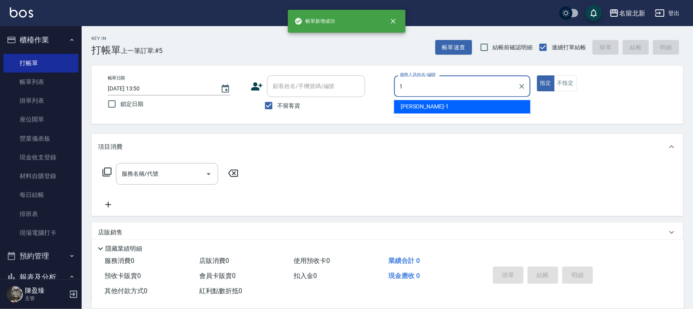
type input "[PERSON_NAME]-1"
type button "true"
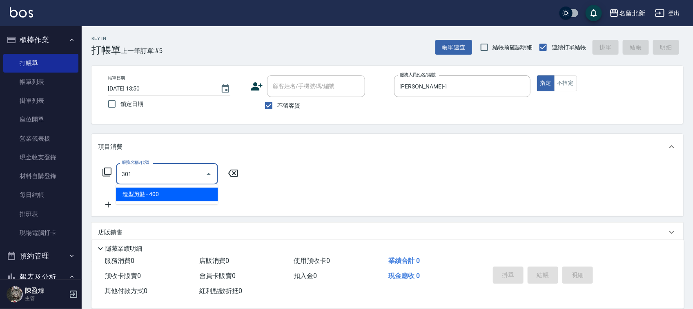
type input "造型剪髮(301)"
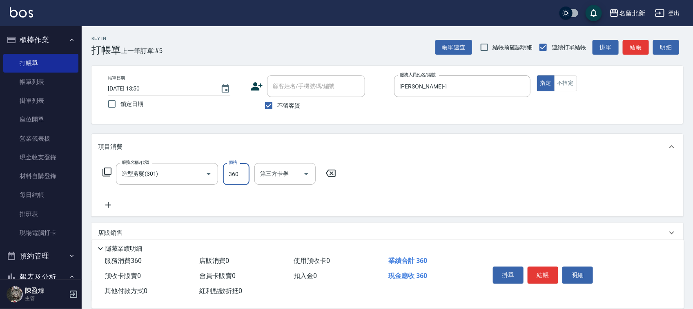
type input "360"
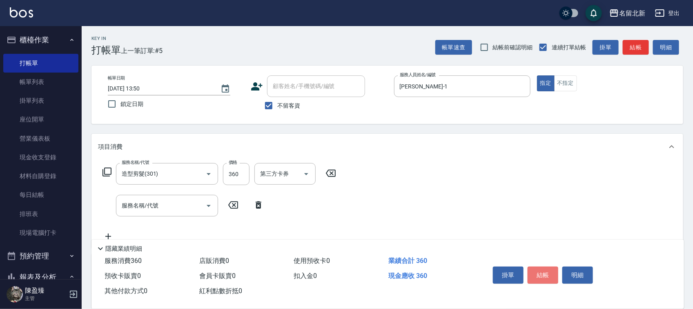
drag, startPoint x: 541, startPoint y: 268, endPoint x: 542, endPoint y: 264, distance: 4.6
click at [542, 268] on button "結帳" at bounding box center [542, 275] width 31 height 17
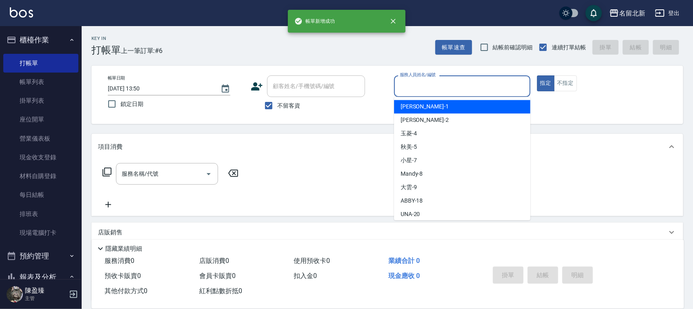
click at [436, 80] on input "服務人員姓名/編號" at bounding box center [462, 86] width 129 height 14
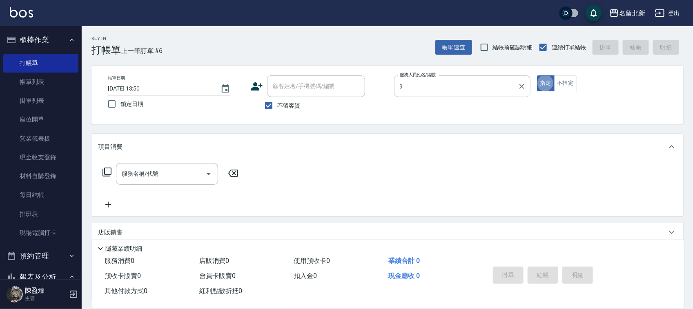
type input "大雲-9"
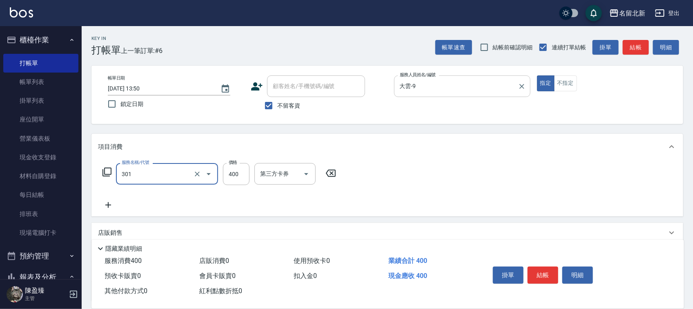
type input "造型剪髮(301)"
type input "380"
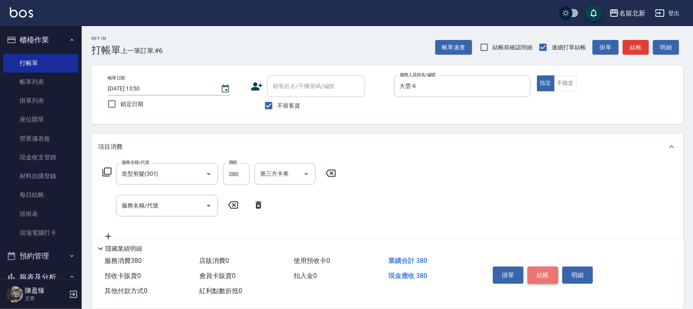
click at [536, 267] on button "結帳" at bounding box center [542, 275] width 31 height 17
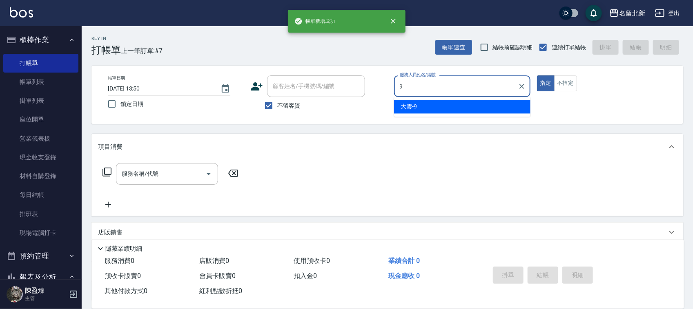
type input "大雲-9"
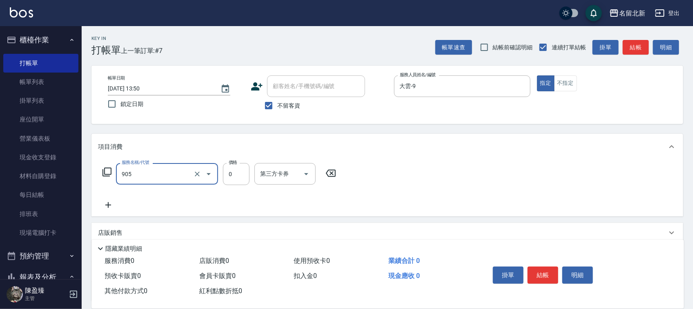
type input "頭皮卡使用(905)"
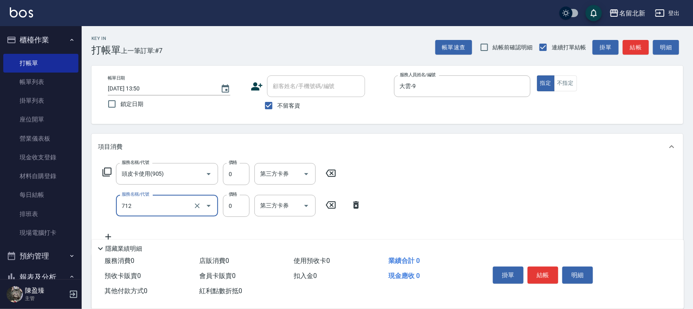
type input "互助120(712)"
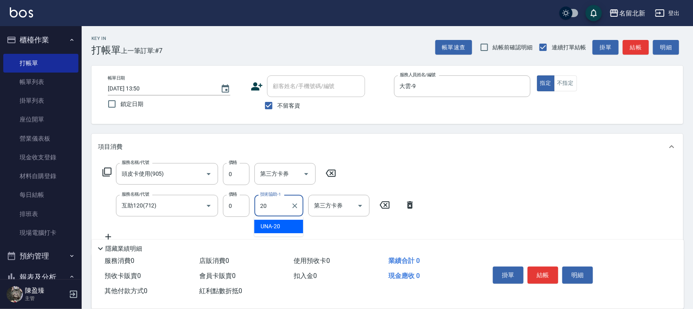
type input "UNA-20"
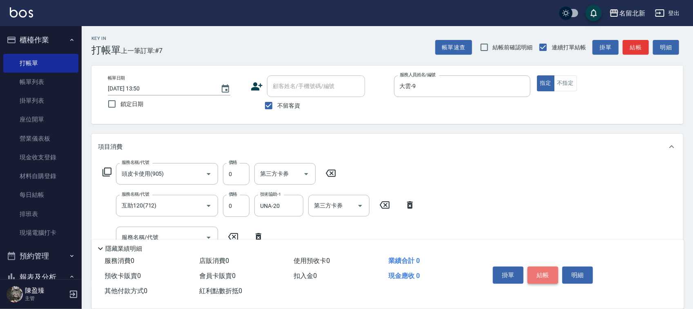
click at [535, 271] on button "結帳" at bounding box center [542, 275] width 31 height 17
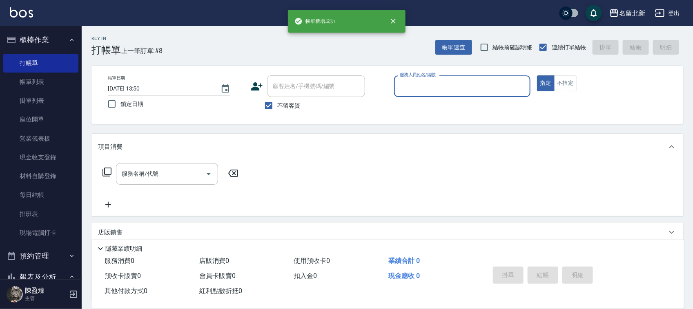
click at [438, 86] on input "服務人員姓名/編號" at bounding box center [462, 86] width 129 height 14
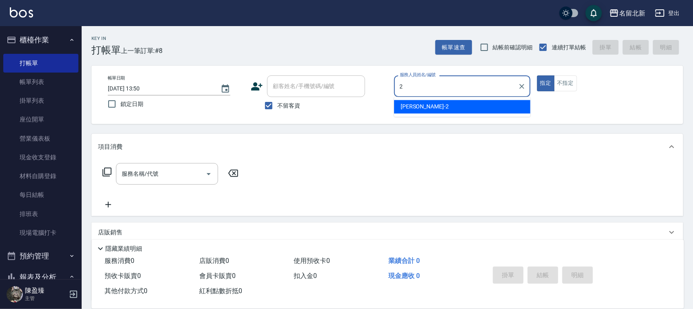
type input "[PERSON_NAME]-2"
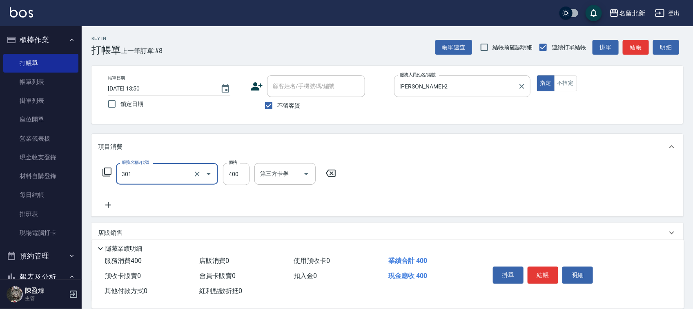
type input "造型剪髮(301)"
type input "380"
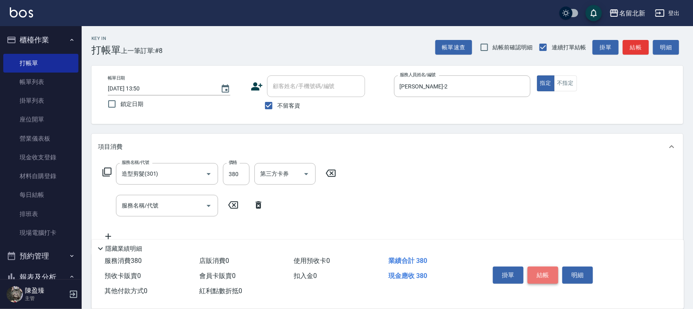
click at [552, 279] on button "結帳" at bounding box center [542, 275] width 31 height 17
